Goal: Task Accomplishment & Management: Manage account settings

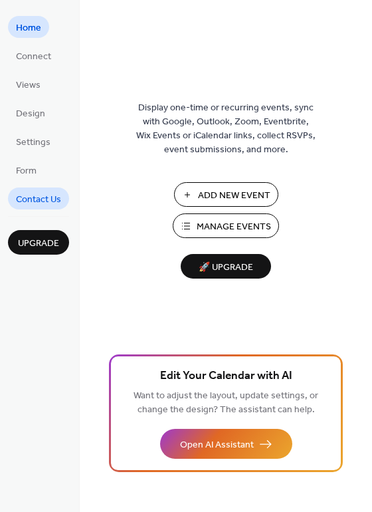
drag, startPoint x: 39, startPoint y: 199, endPoint x: 39, endPoint y: 189, distance: 9.3
click at [39, 199] on span "Contact Us" at bounding box center [38, 200] width 45 height 14
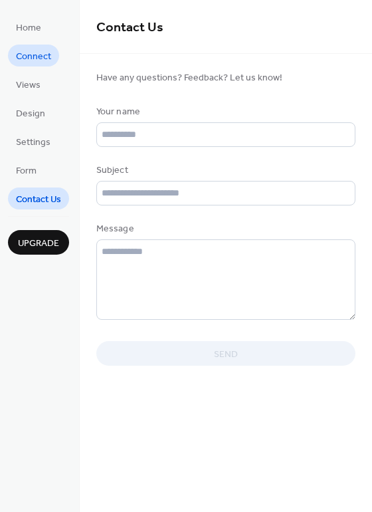
click at [30, 50] on span "Connect" at bounding box center [33, 57] width 35 height 14
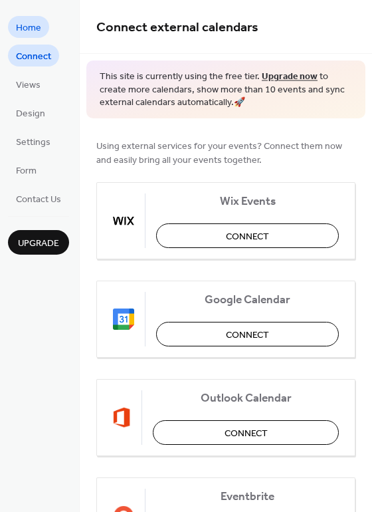
click at [31, 28] on span "Home" at bounding box center [28, 28] width 25 height 14
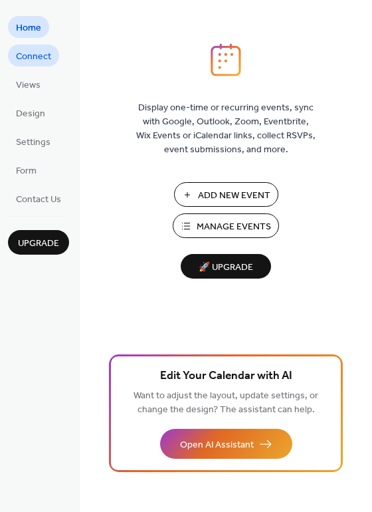
click at [34, 50] on span "Connect" at bounding box center [33, 57] width 35 height 14
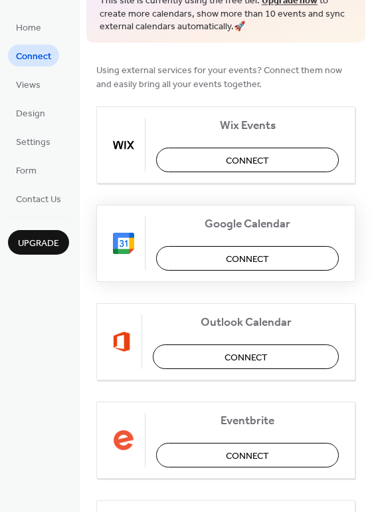
scroll to position [111, 0]
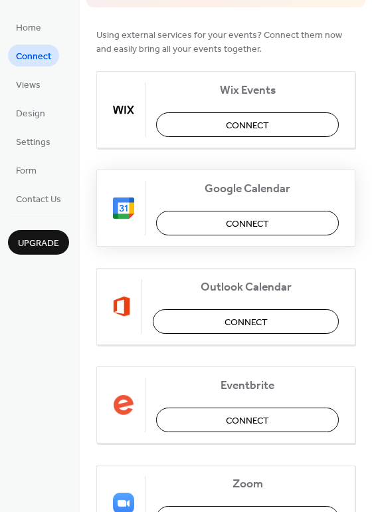
click at [247, 223] on span "Connect" at bounding box center [247, 224] width 43 height 14
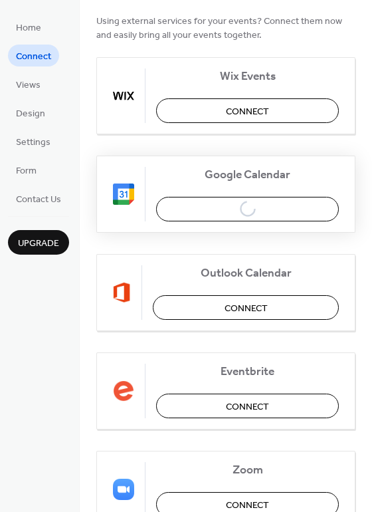
scroll to position [124, 0]
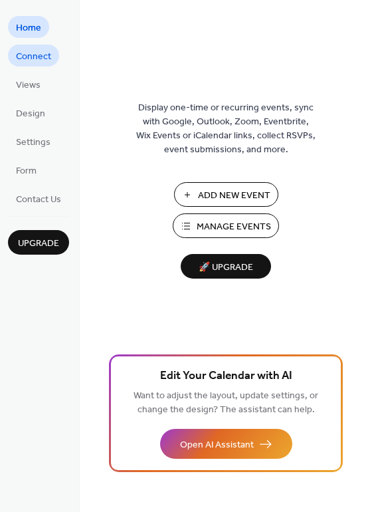
click at [31, 55] on span "Connect" at bounding box center [33, 57] width 35 height 14
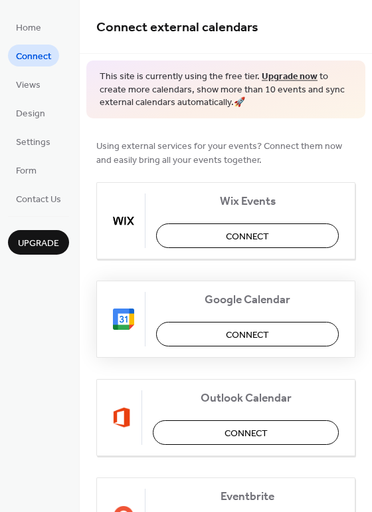
click at [243, 328] on span "Connect" at bounding box center [247, 335] width 43 height 14
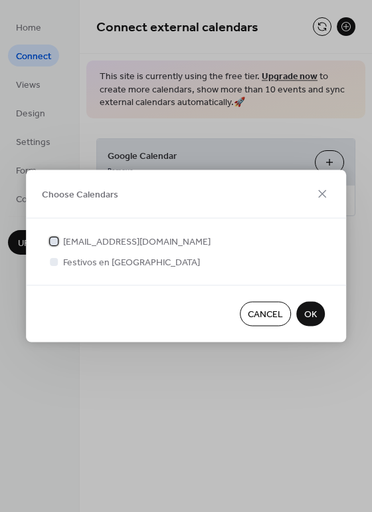
click at [59, 236] on div at bounding box center [53, 240] width 13 height 13
click at [56, 258] on div at bounding box center [54, 261] width 8 height 8
click at [53, 264] on div at bounding box center [54, 261] width 8 height 8
click at [55, 261] on div at bounding box center [54, 261] width 8 height 8
click at [309, 310] on span "OK" at bounding box center [310, 315] width 13 height 14
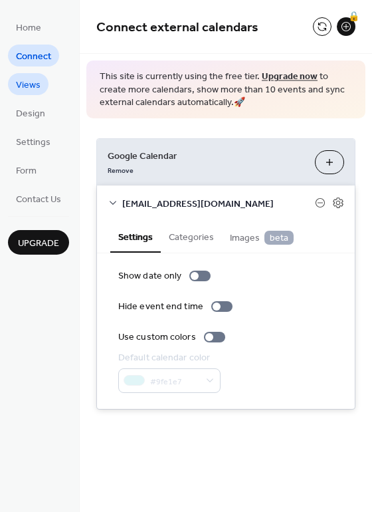
click at [21, 90] on span "Views" at bounding box center [28, 85] width 25 height 14
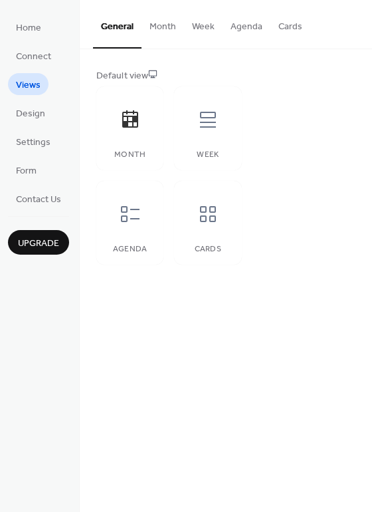
click at [251, 25] on button "Agenda" at bounding box center [247, 23] width 48 height 47
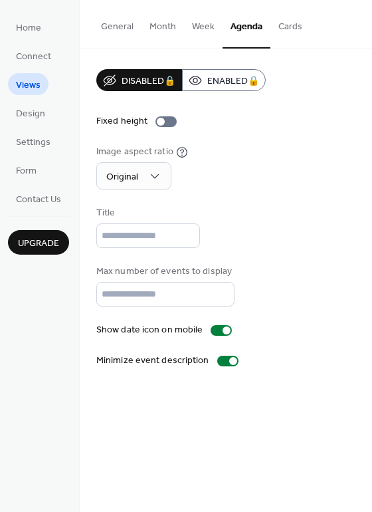
click at [280, 25] on button "Cards" at bounding box center [291, 23] width 40 height 47
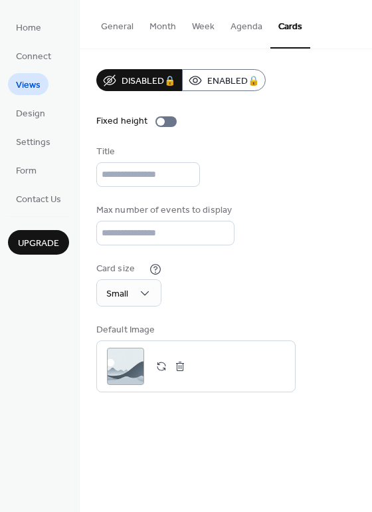
click at [237, 27] on button "Agenda" at bounding box center [247, 23] width 48 height 47
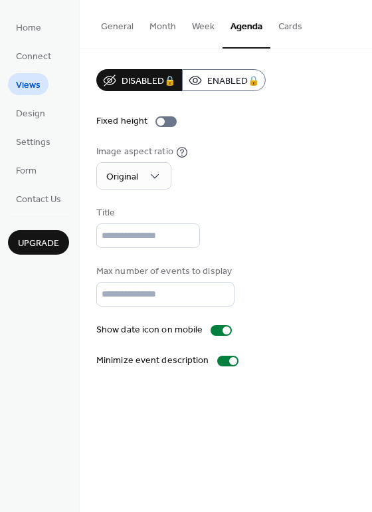
click at [184, 27] on button "Week" at bounding box center [203, 23] width 39 height 47
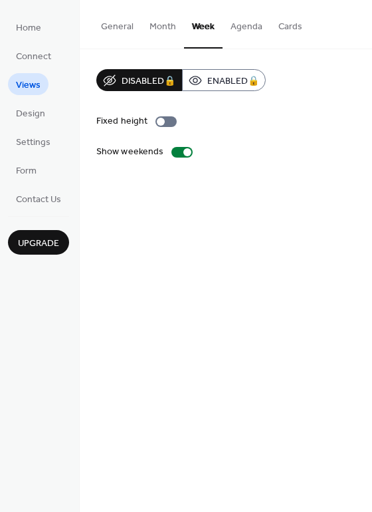
click at [156, 29] on button "Month" at bounding box center [163, 23] width 43 height 47
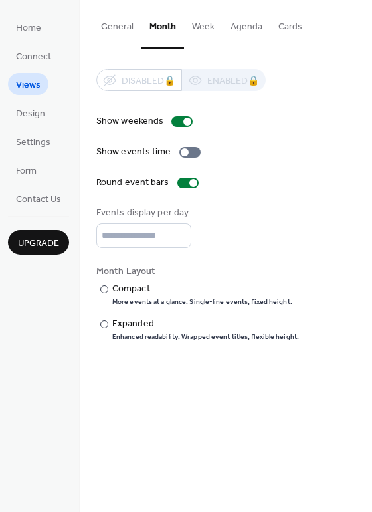
click at [126, 32] on button "General" at bounding box center [117, 23] width 49 height 47
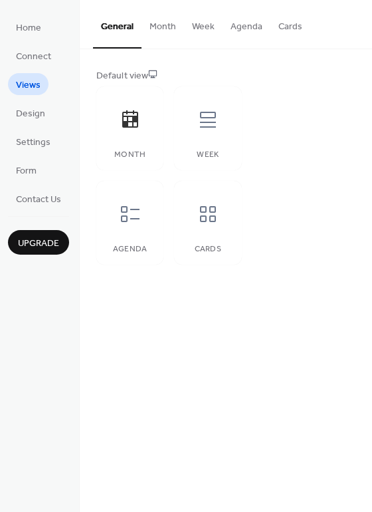
click at [167, 30] on button "Month" at bounding box center [163, 23] width 43 height 47
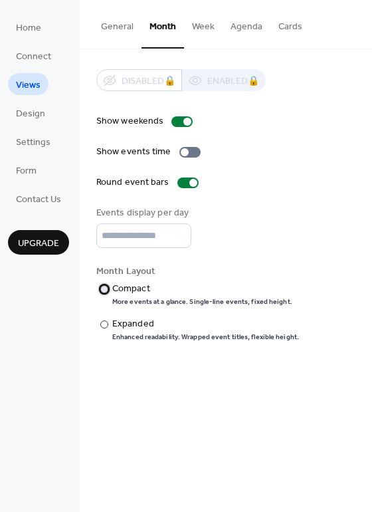
click at [140, 288] on div "Compact" at bounding box center [200, 289] width 177 height 14
click at [115, 322] on div "Expanded" at bounding box center [204, 324] width 184 height 14
click at [28, 115] on span "Design" at bounding box center [30, 114] width 29 height 14
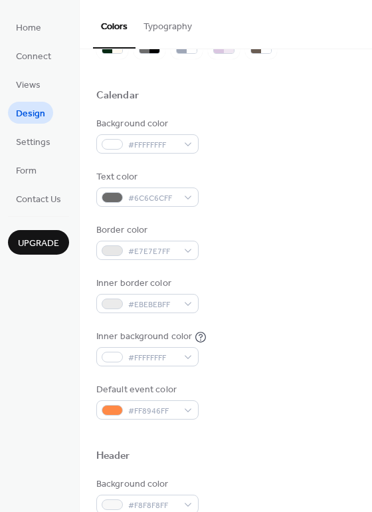
scroll to position [88, 0]
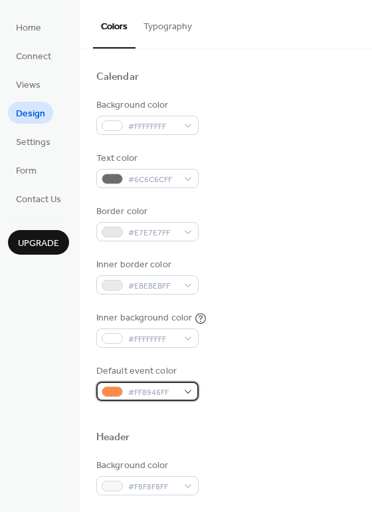
click at [193, 392] on div "#FF8946FF" at bounding box center [147, 391] width 102 height 19
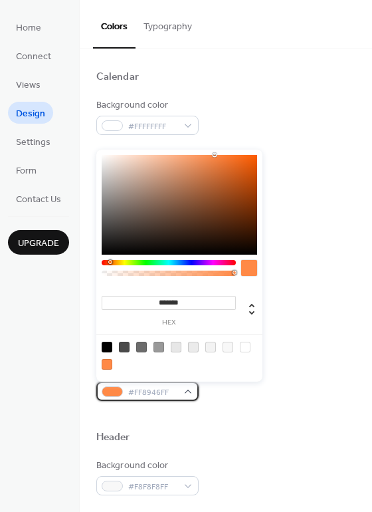
click at [193, 392] on div "#FF8946FF" at bounding box center [147, 391] width 102 height 19
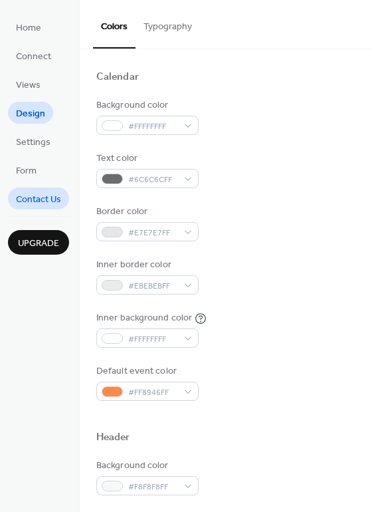
click at [35, 194] on span "Contact Us" at bounding box center [38, 200] width 45 height 14
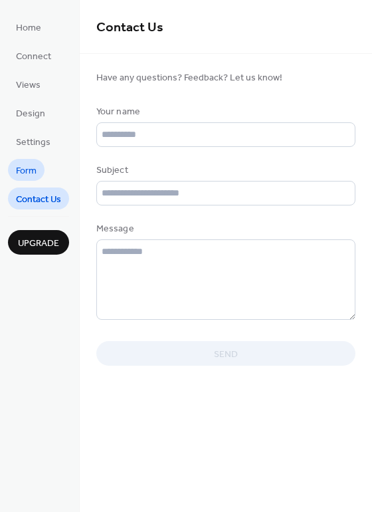
click at [33, 169] on span "Form" at bounding box center [26, 171] width 21 height 14
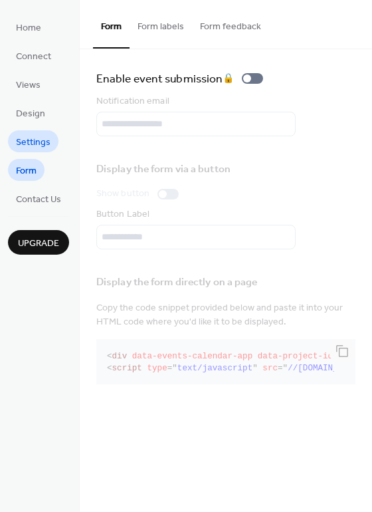
click at [33, 146] on span "Settings" at bounding box center [33, 143] width 35 height 14
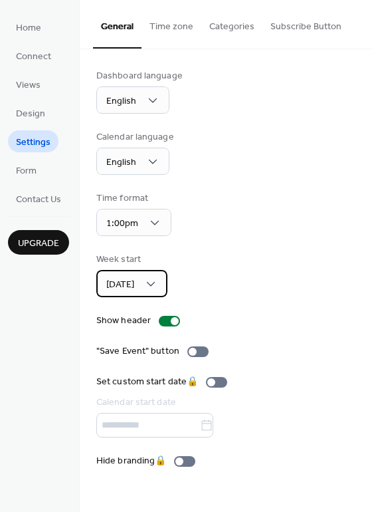
click at [144, 282] on div "Sunday" at bounding box center [131, 283] width 71 height 27
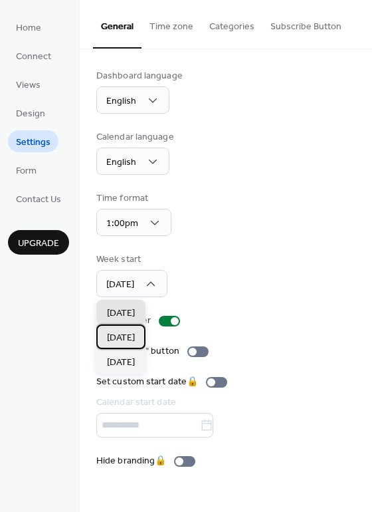
click at [133, 330] on div "Monday" at bounding box center [120, 336] width 49 height 25
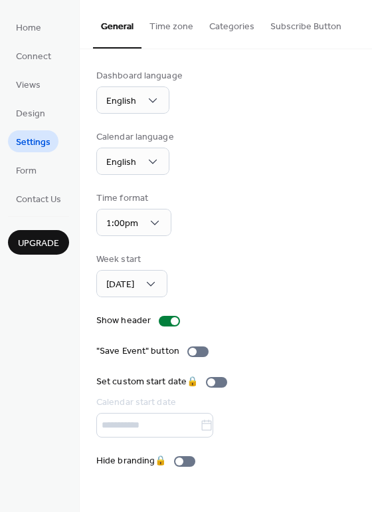
click at [304, 26] on button "Subscribe Button" at bounding box center [306, 23] width 87 height 47
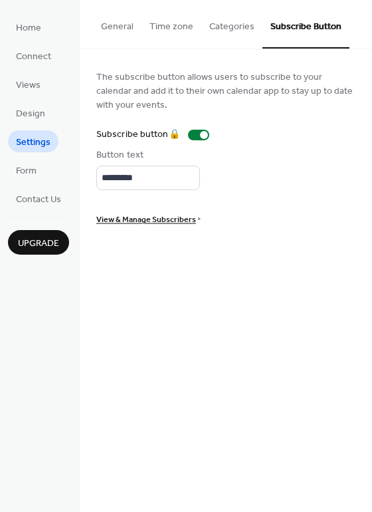
click at [134, 28] on button "General" at bounding box center [117, 23] width 49 height 47
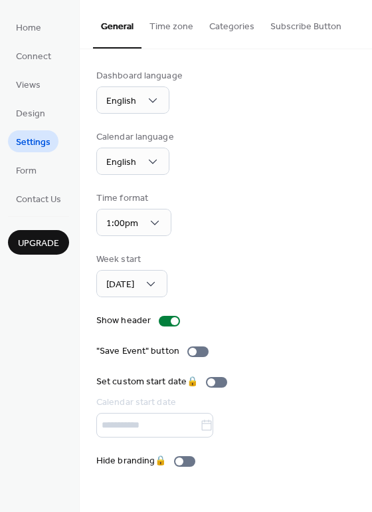
click at [190, 26] on button "Time zone" at bounding box center [172, 23] width 60 height 47
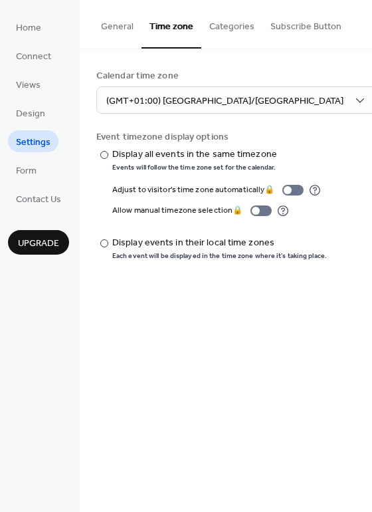
click at [220, 27] on button "Categories" at bounding box center [231, 23] width 61 height 47
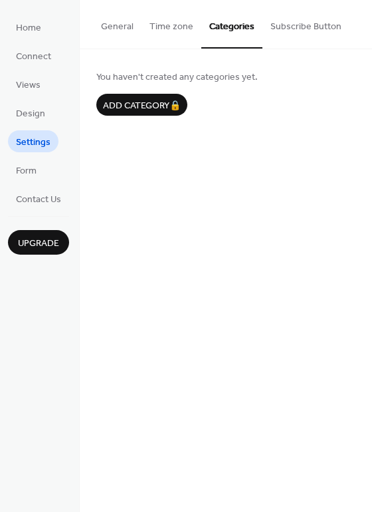
click at [185, 27] on button "Time zone" at bounding box center [172, 23] width 60 height 47
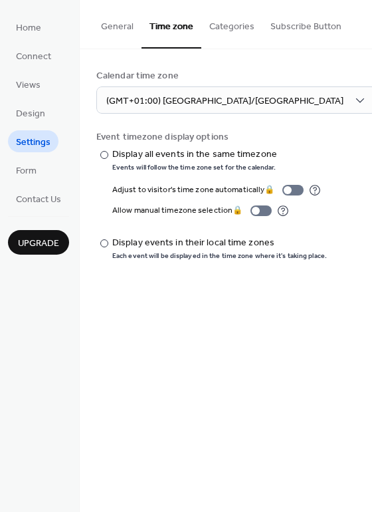
click at [119, 34] on button "General" at bounding box center [117, 23] width 49 height 47
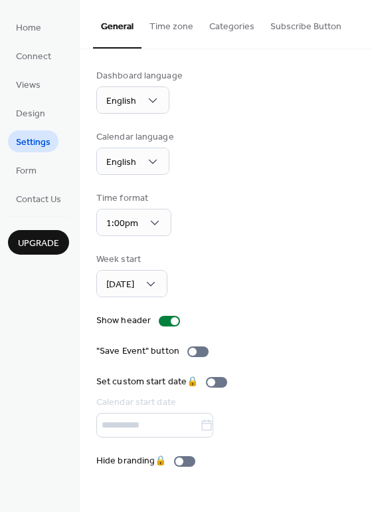
click at [175, 33] on button "Time zone" at bounding box center [172, 23] width 60 height 47
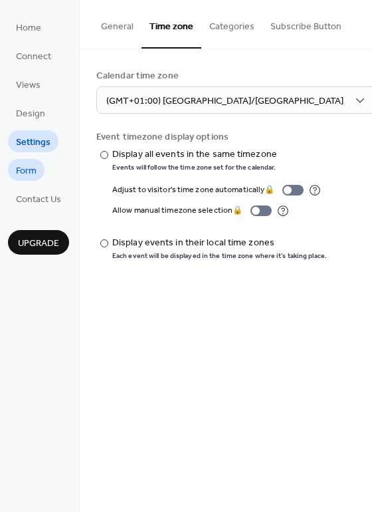
click at [29, 178] on span "Form" at bounding box center [26, 171] width 21 height 14
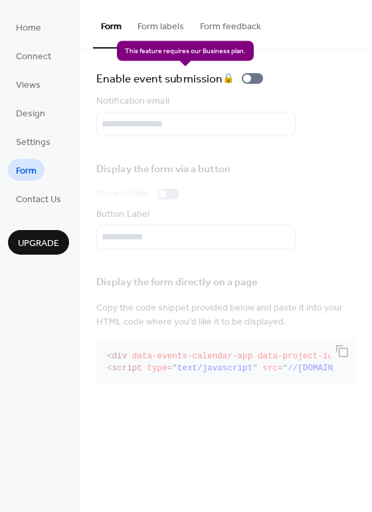
click at [252, 76] on div "Enable event submission 🔒" at bounding box center [182, 78] width 172 height 19
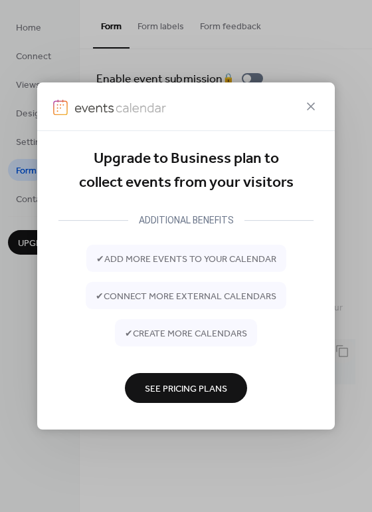
click at [185, 300] on span "✔ connect more external calendars" at bounding box center [186, 296] width 181 height 14
click at [179, 226] on div "ADDITIONAL BENEFITS" at bounding box center [186, 220] width 116 height 16
click at [312, 90] on div at bounding box center [186, 106] width 298 height 49
click at [312, 97] on div at bounding box center [186, 106] width 298 height 49
click at [311, 110] on icon at bounding box center [311, 106] width 16 height 16
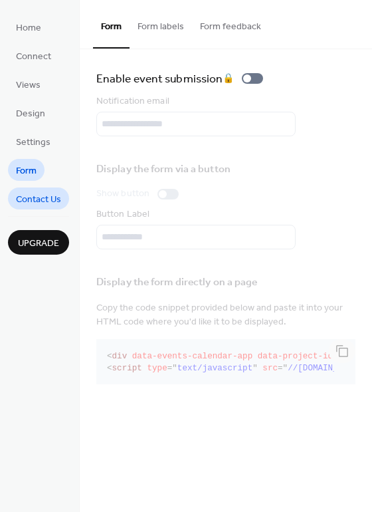
click at [32, 207] on span "Contact Us" at bounding box center [38, 200] width 45 height 14
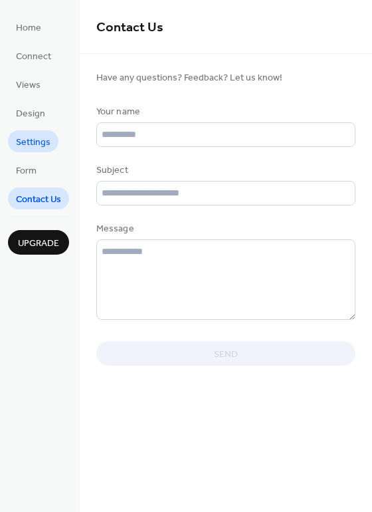
click at [33, 150] on span "Settings" at bounding box center [33, 143] width 35 height 14
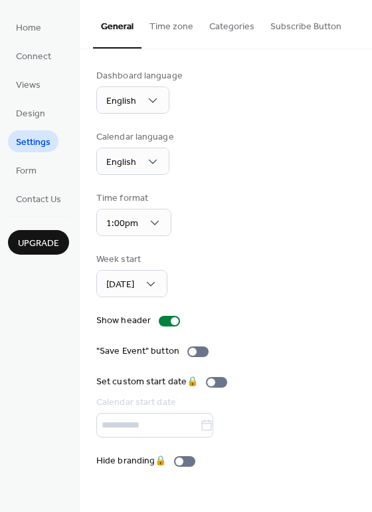
click at [33, 124] on ul "Home Connect Views Design Settings Form Contact Us" at bounding box center [38, 112] width 61 height 193
click at [35, 114] on span "Design" at bounding box center [30, 114] width 29 height 14
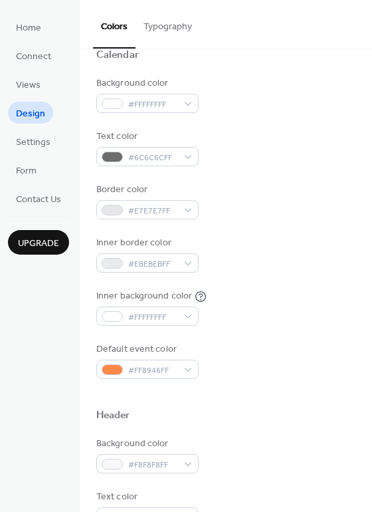
scroll to position [111, 0]
click at [189, 366] on div "#FF8946FF" at bounding box center [147, 368] width 102 height 19
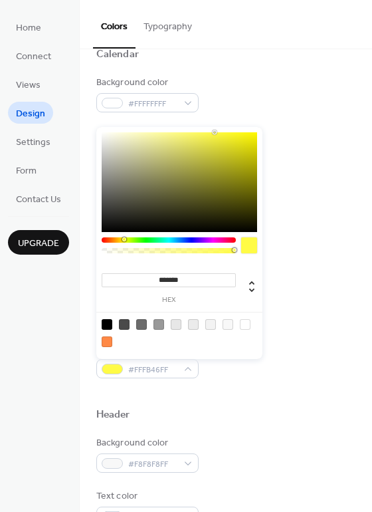
click at [124, 239] on div at bounding box center [169, 239] width 134 height 5
click at [138, 239] on div at bounding box center [169, 239] width 134 height 5
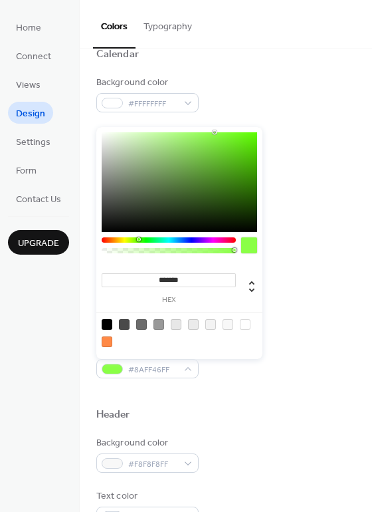
click at [148, 241] on div at bounding box center [169, 239] width 134 height 5
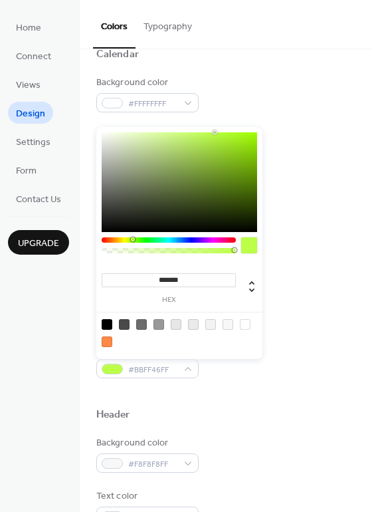
click at [132, 241] on div at bounding box center [169, 239] width 134 height 5
click at [146, 241] on div at bounding box center [169, 239] width 134 height 5
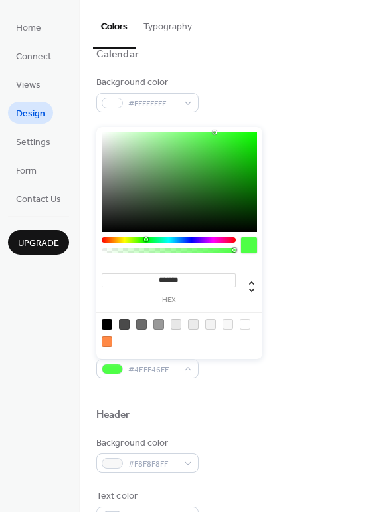
click at [150, 241] on div at bounding box center [169, 239] width 134 height 5
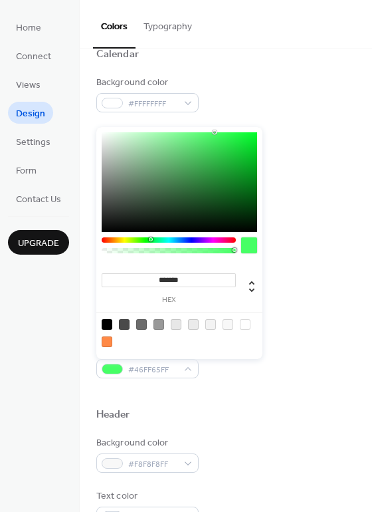
type input "*******"
click at [152, 241] on div at bounding box center [169, 239] width 134 height 5
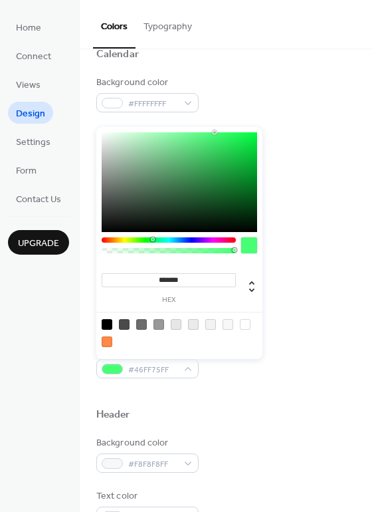
click at [228, 438] on div "Background color #F8F8F8FF" at bounding box center [225, 454] width 259 height 37
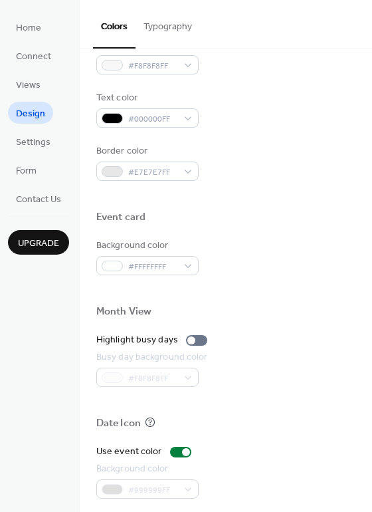
scroll to position [510, 0]
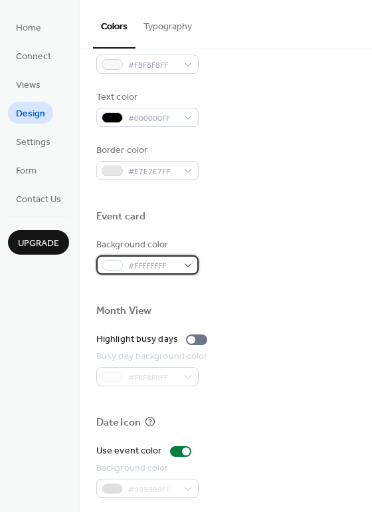
drag, startPoint x: 161, startPoint y: 270, endPoint x: 172, endPoint y: 260, distance: 15.1
click at [161, 269] on span "#FFFFFFFF" at bounding box center [152, 266] width 49 height 14
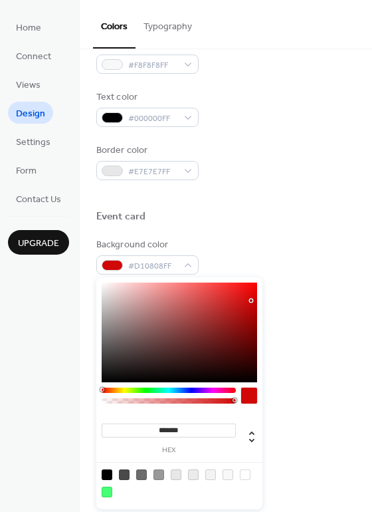
click at [254, 302] on div at bounding box center [180, 332] width 156 height 100
type input "*******"
click at [263, 312] on div "Month View" at bounding box center [225, 312] width 259 height 17
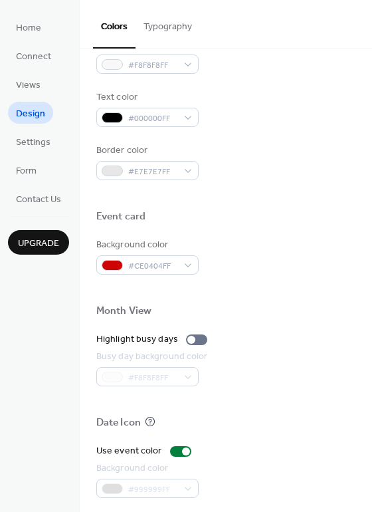
scroll to position [569, 0]
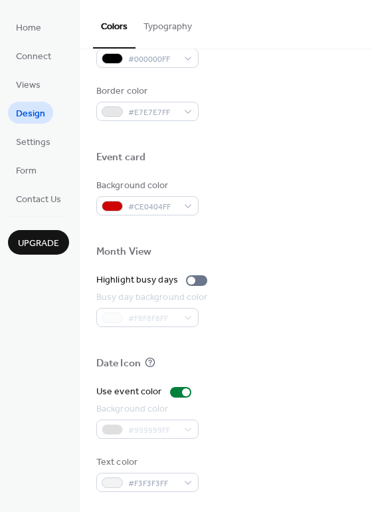
click at [135, 457] on div "Text color" at bounding box center [146, 462] width 100 height 14
click at [178, 391] on div at bounding box center [180, 392] width 21 height 11
click at [177, 392] on div at bounding box center [175, 392] width 8 height 8
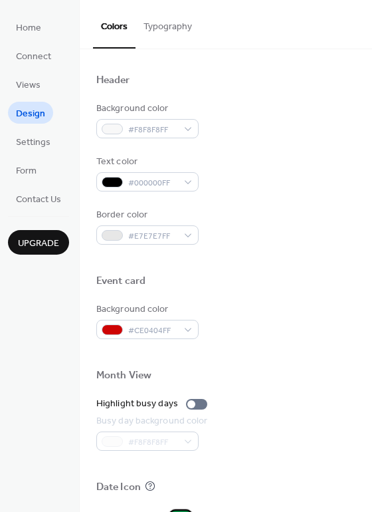
scroll to position [414, 0]
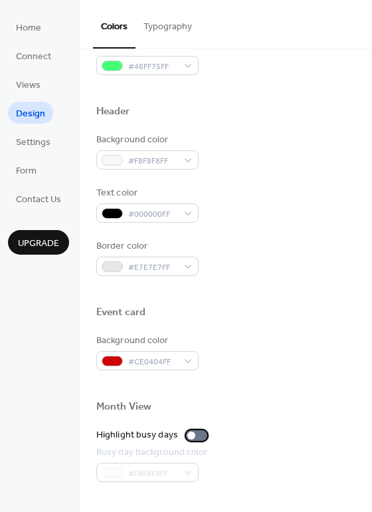
click at [194, 429] on label "Highlight busy days" at bounding box center [154, 435] width 116 height 14
click at [203, 433] on div at bounding box center [202, 435] width 8 height 8
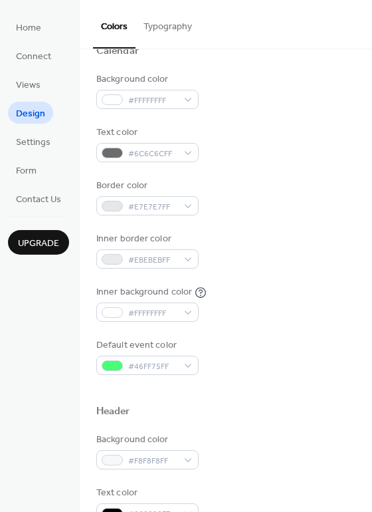
scroll to position [104, 0]
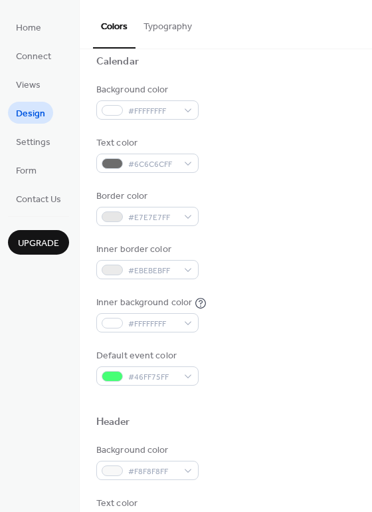
drag, startPoint x: 178, startPoint y: 359, endPoint x: 192, endPoint y: 371, distance: 18.4
click at [178, 360] on div "Default event color" at bounding box center [146, 356] width 100 height 14
click at [192, 371] on div "#46FF75FF" at bounding box center [147, 375] width 102 height 19
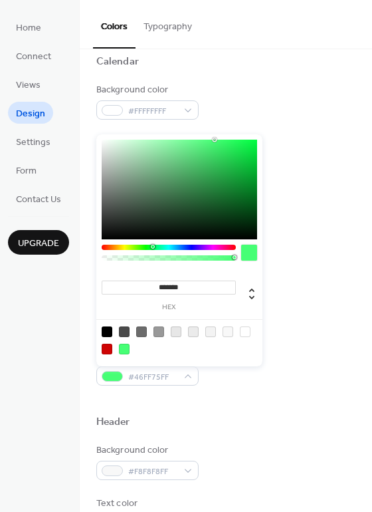
click at [175, 289] on input "*******" at bounding box center [169, 287] width 134 height 14
click at [244, 331] on div at bounding box center [245, 331] width 11 height 11
drag, startPoint x: 242, startPoint y: 319, endPoint x: 246, endPoint y: 328, distance: 9.5
click at [243, 322] on div at bounding box center [179, 340] width 169 height 42
click at [126, 350] on div at bounding box center [124, 349] width 11 height 11
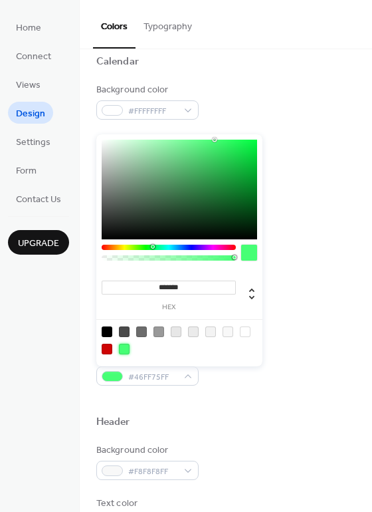
click at [110, 350] on div at bounding box center [107, 349] width 11 height 11
type input "*******"
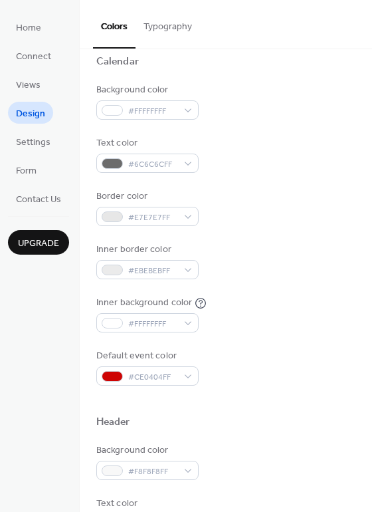
click at [279, 367] on div "Default event color #CE0404FF" at bounding box center [225, 367] width 259 height 37
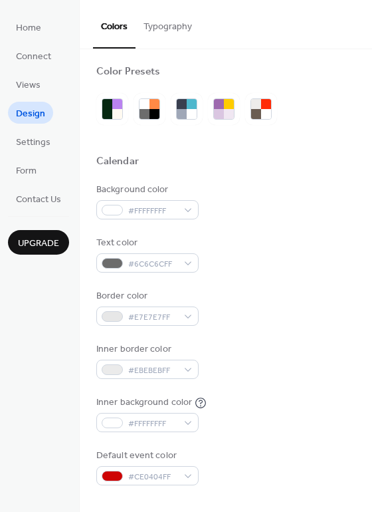
scroll to position [0, 0]
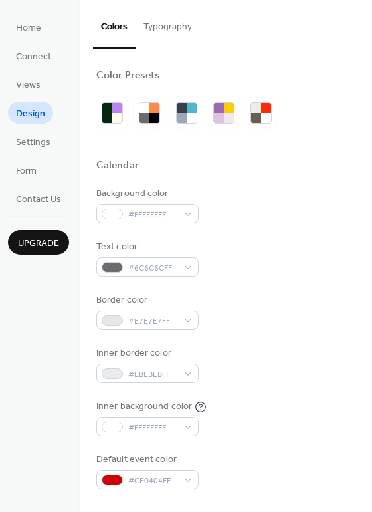
click at [148, 36] on button "Typography" at bounding box center [168, 23] width 64 height 47
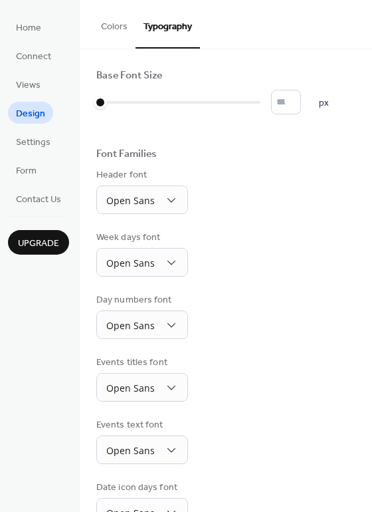
click at [119, 36] on button "Colors" at bounding box center [114, 23] width 43 height 47
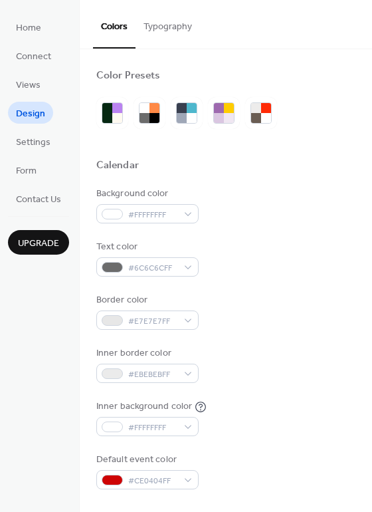
click at [162, 22] on button "Typography" at bounding box center [168, 23] width 64 height 47
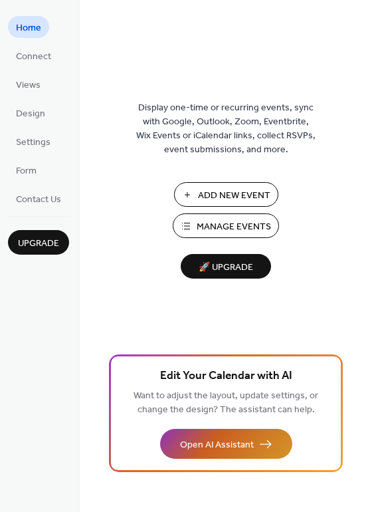
click at [211, 452] on span "Open AI Assistant" at bounding box center [217, 445] width 74 height 14
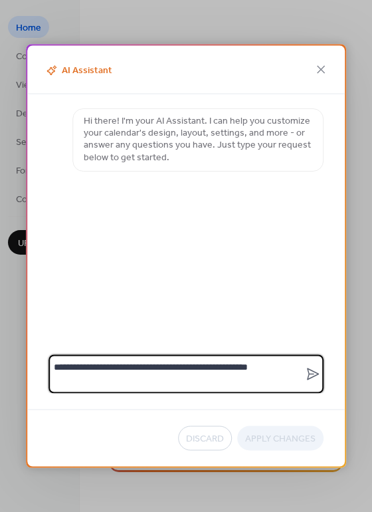
type textarea "**********"
